Goal: Task Accomplishment & Management: Complete application form

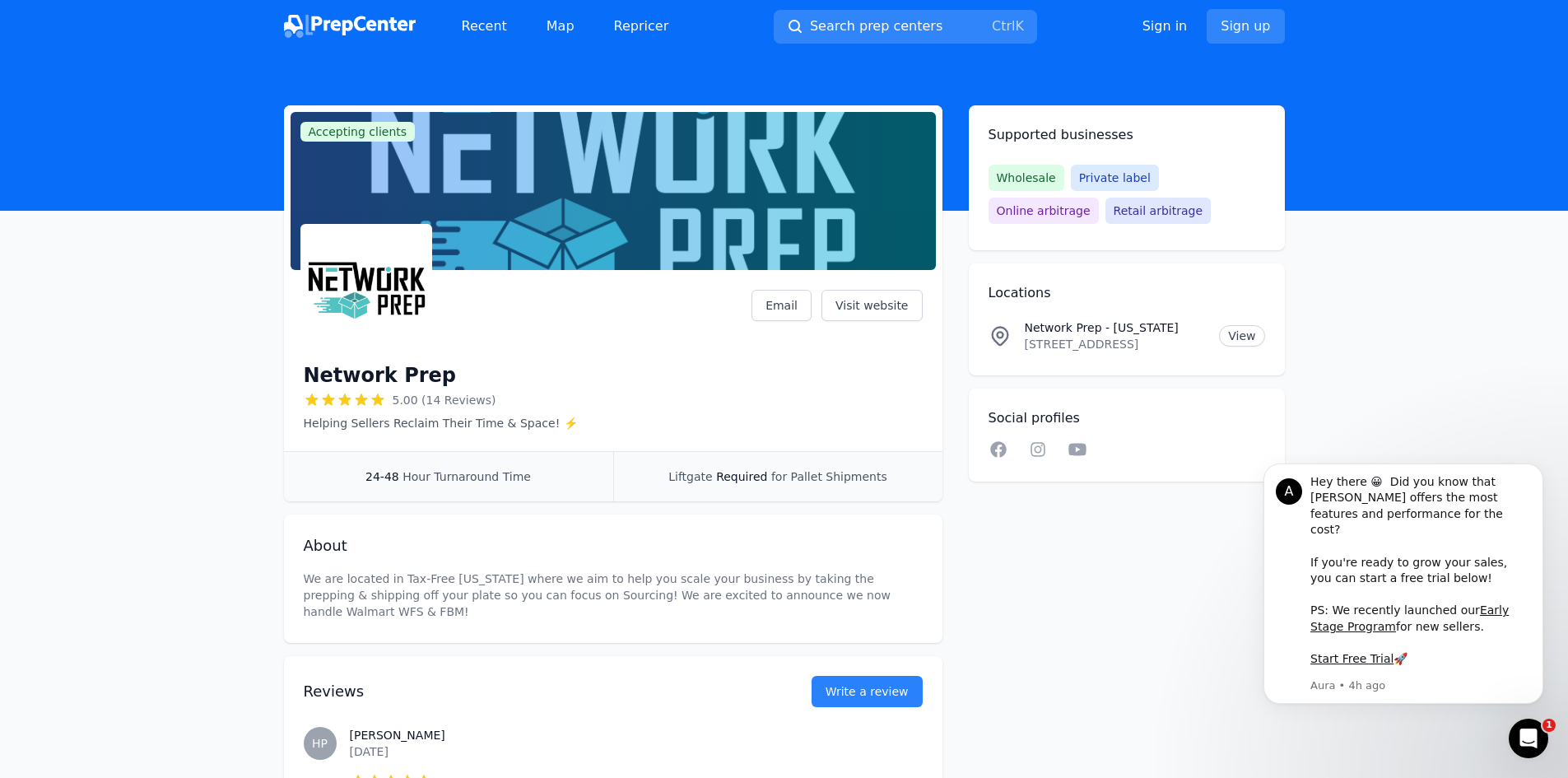
click at [1099, 197] on span "Online arbitrage" at bounding box center [1044, 210] width 110 height 26
click at [1105, 208] on span "Retail arbitrage" at bounding box center [1158, 210] width 105 height 26
click at [1238, 23] on link "Sign up" at bounding box center [1244, 26] width 77 height 35
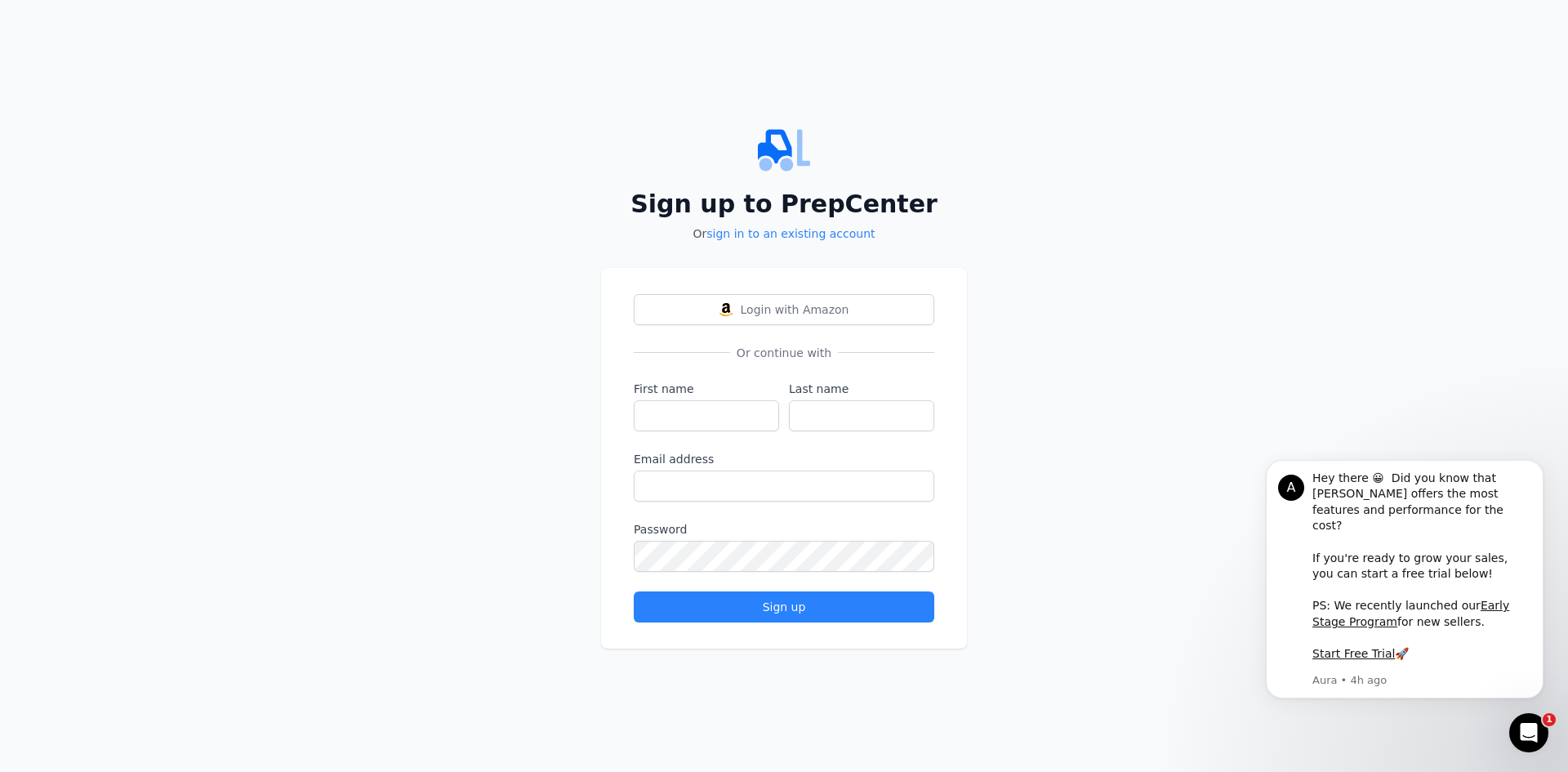
click at [1555, 760] on div at bounding box center [1556, 760] width 0 height 0
